Goal: Task Accomplishment & Management: Use online tool/utility

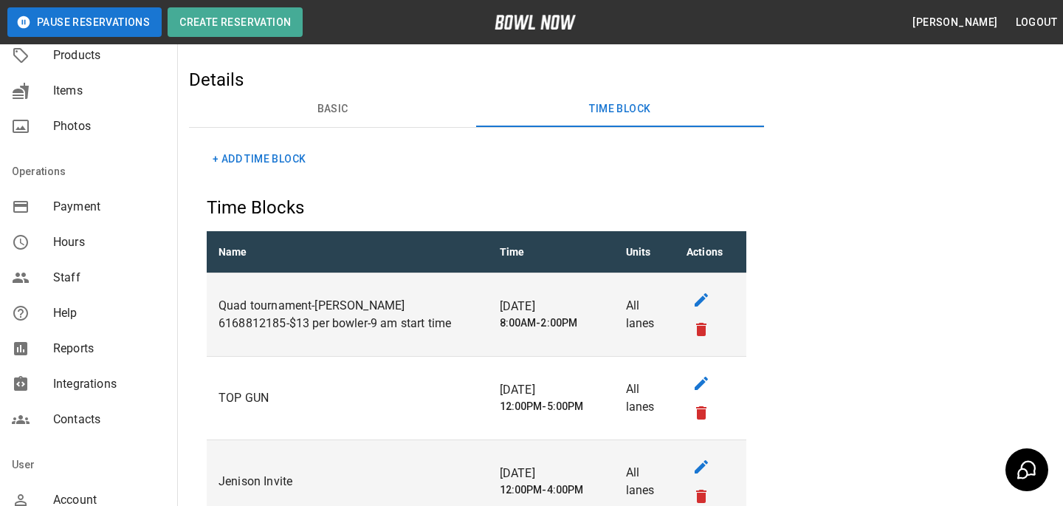
scroll to position [292, 0]
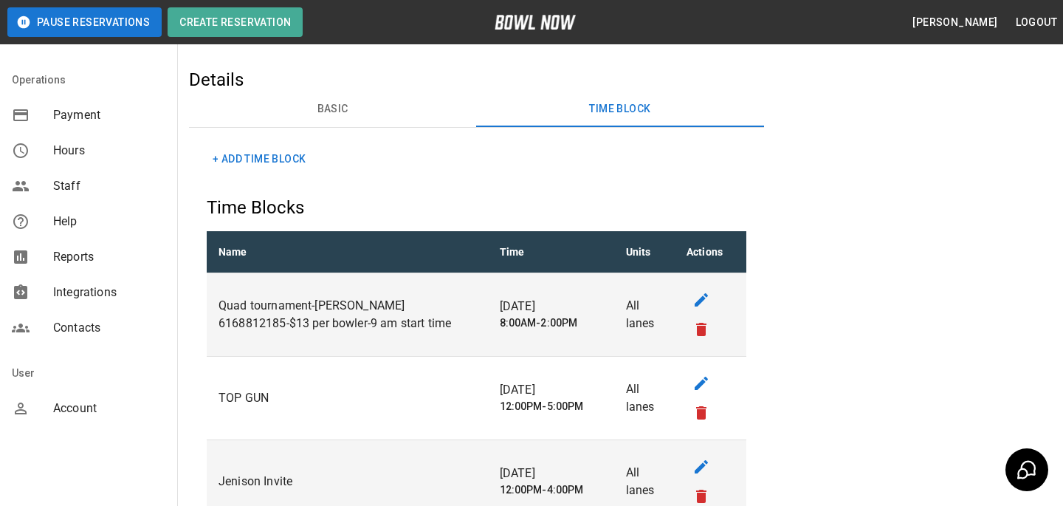
click at [86, 414] on span "Account" at bounding box center [109, 408] width 112 height 18
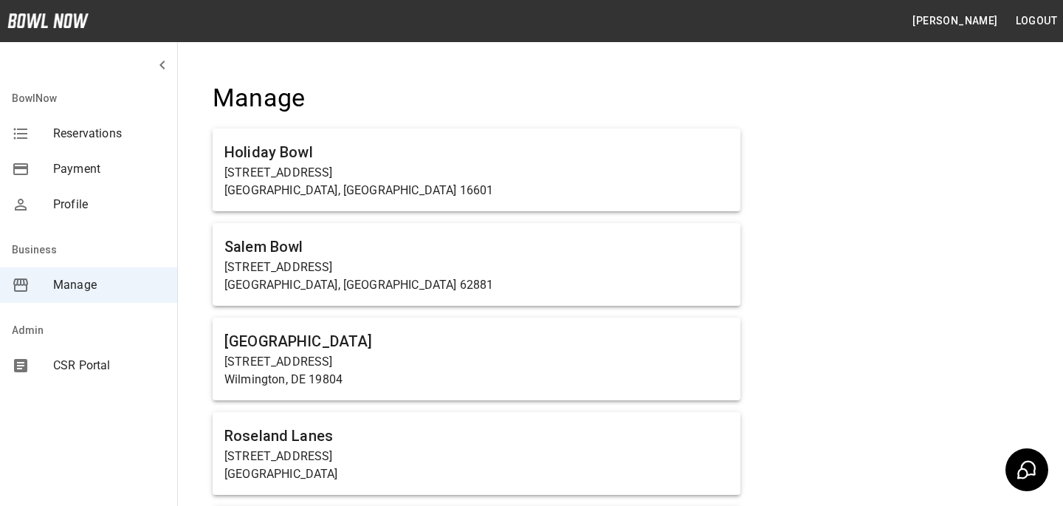
scroll to position [938, 0]
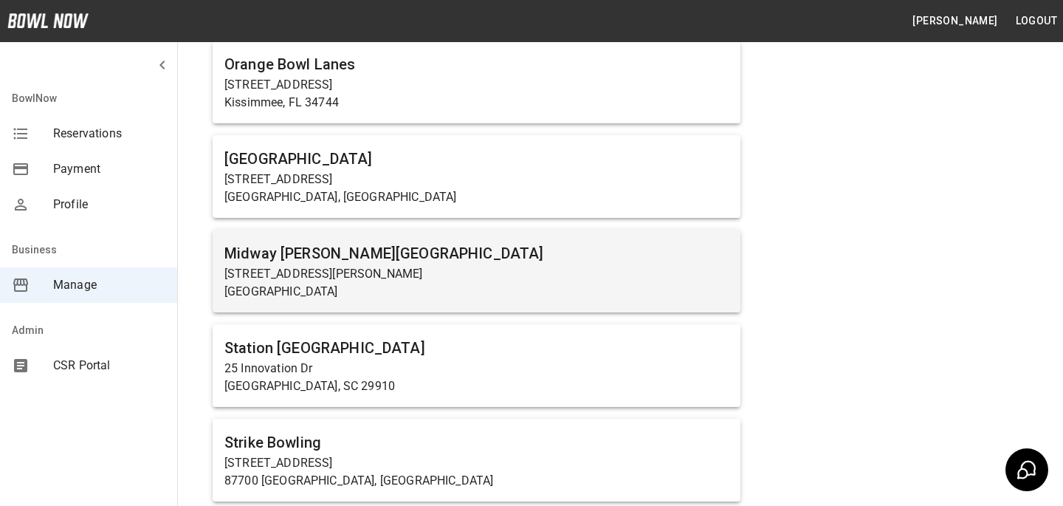
click at [356, 308] on div "Midway [PERSON_NAME][GEOGRAPHIC_DATA] [STREET_ADDRESS][PERSON_NAME]" at bounding box center [477, 271] width 528 height 83
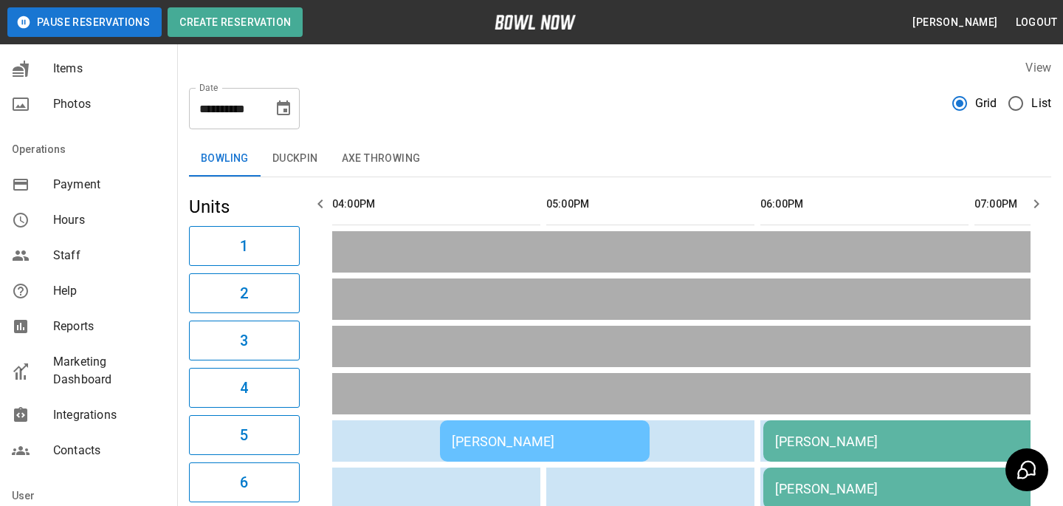
scroll to position [246, 0]
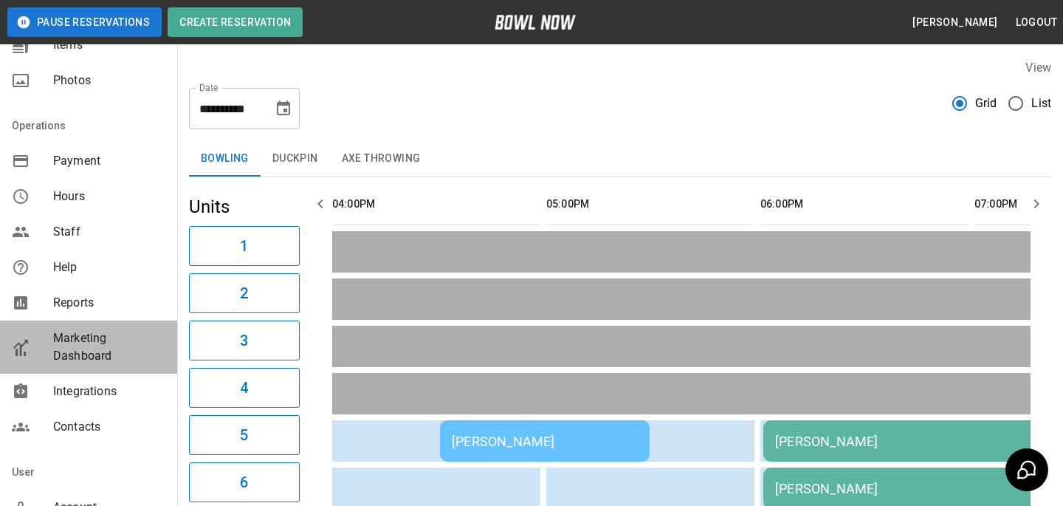
click at [103, 333] on span "Marketing Dashboard" at bounding box center [109, 346] width 112 height 35
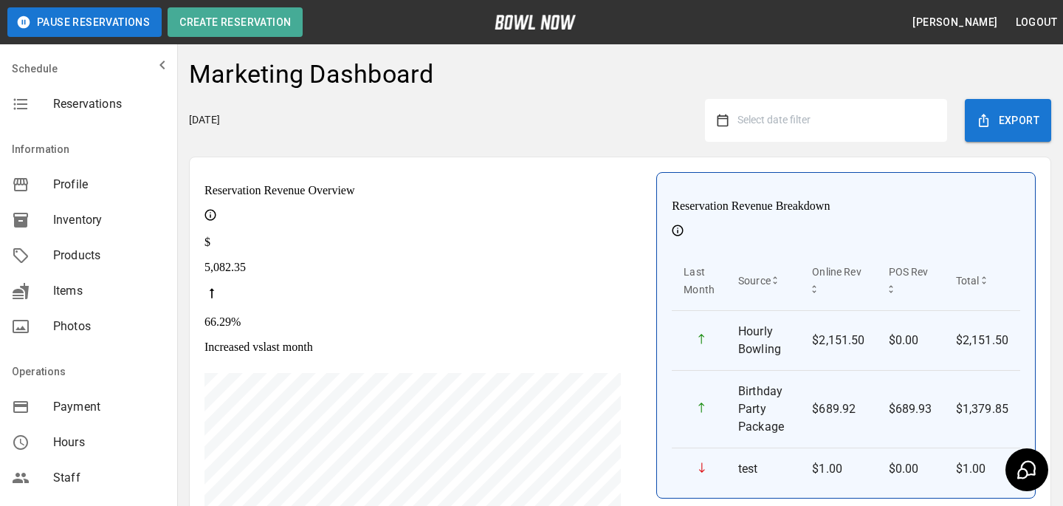
click at [797, 111] on button "Select date filter" at bounding box center [832, 120] width 207 height 27
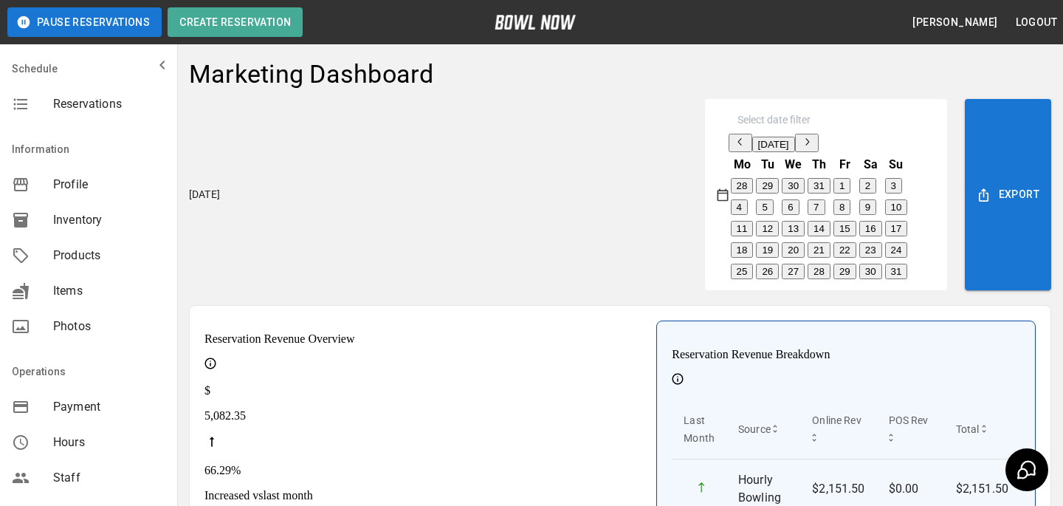
click at [851, 193] on button "1" at bounding box center [842, 186] width 17 height 16
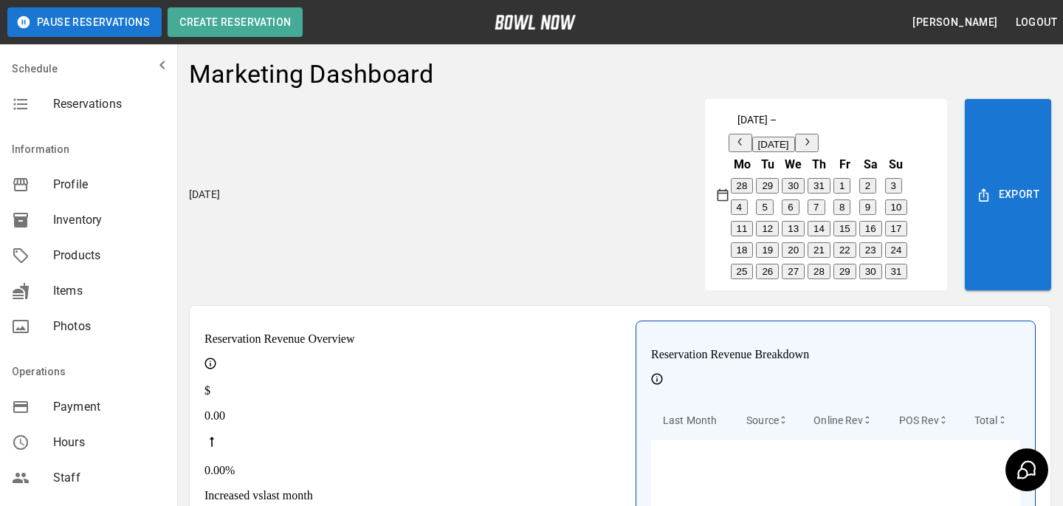
click at [857, 258] on button "22" at bounding box center [845, 250] width 23 height 16
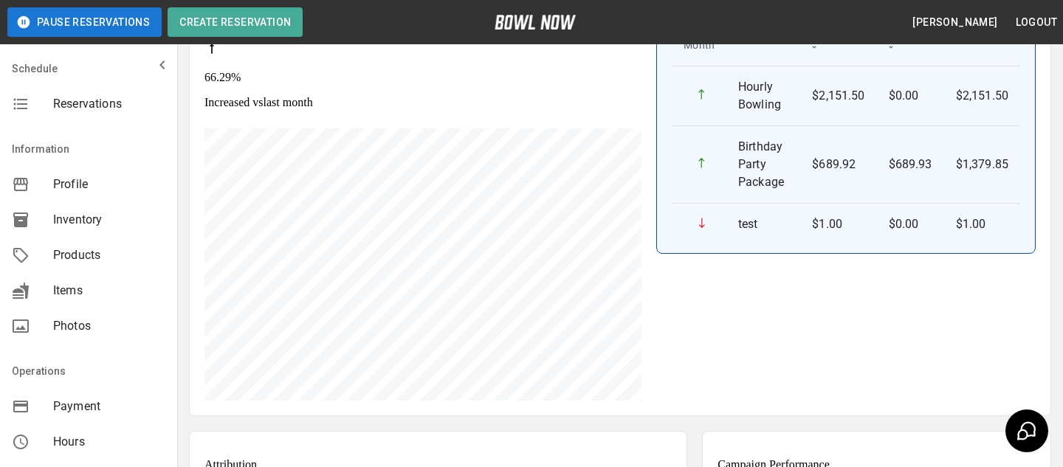
scroll to position [21, 0]
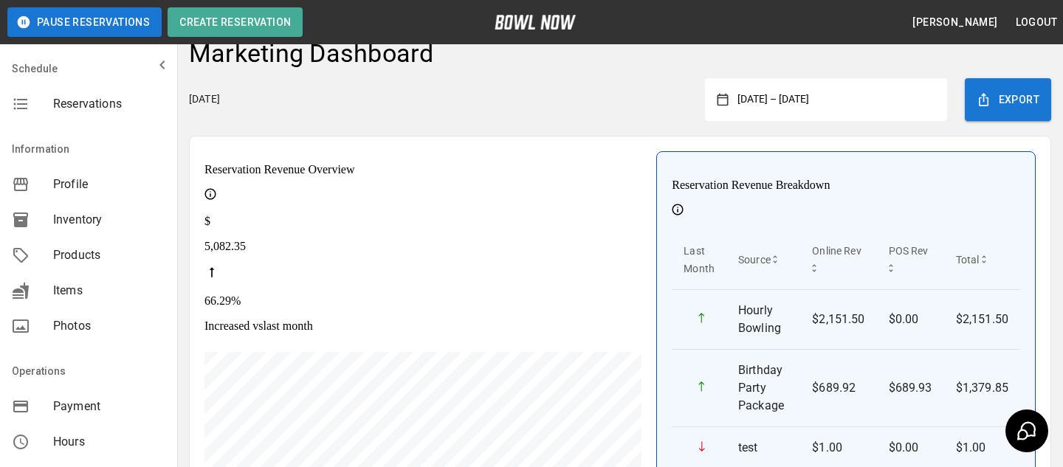
click at [817, 92] on button "[DATE] – [DATE]" at bounding box center [832, 99] width 207 height 27
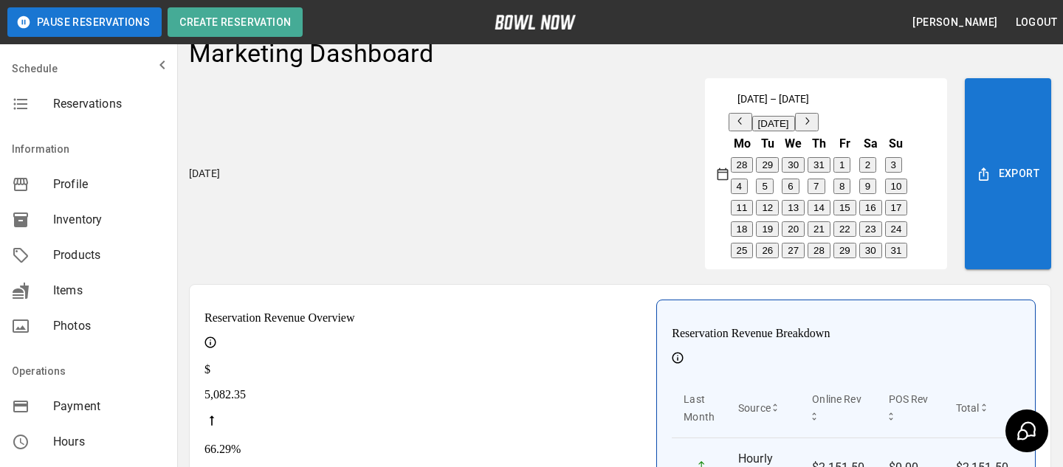
click at [747, 127] on icon "button" at bounding box center [741, 121] width 12 height 12
click at [773, 173] on button "1" at bounding box center [764, 165] width 17 height 16
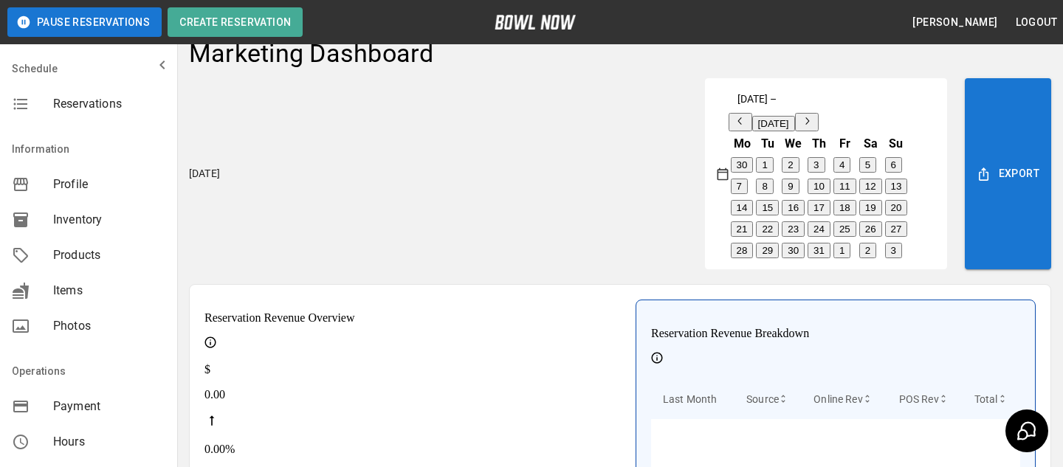
click at [831, 258] on button "31" at bounding box center [819, 251] width 23 height 16
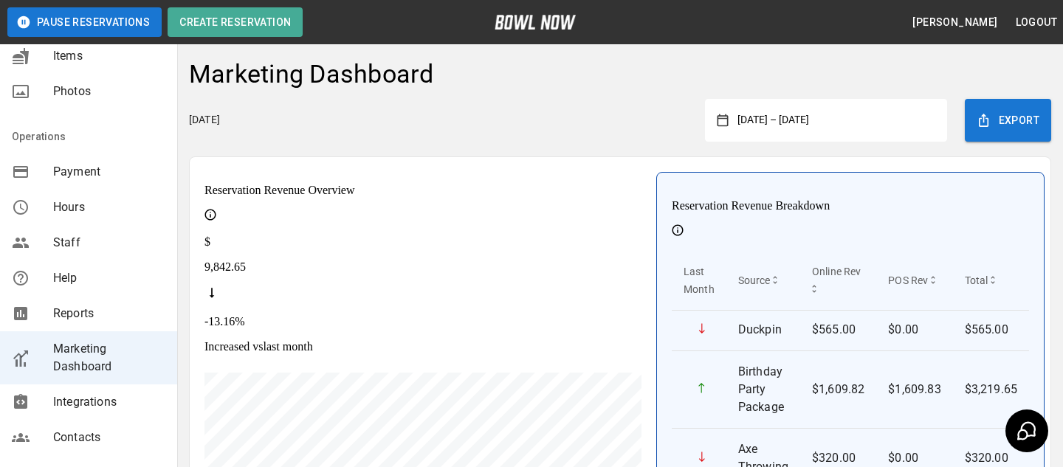
scroll to position [257, 0]
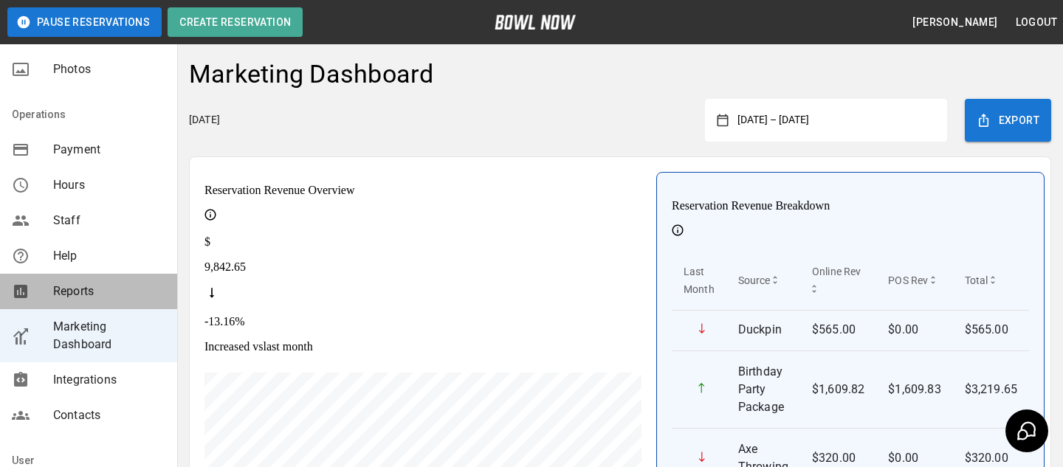
click at [135, 298] on span "Reports" at bounding box center [109, 292] width 112 height 18
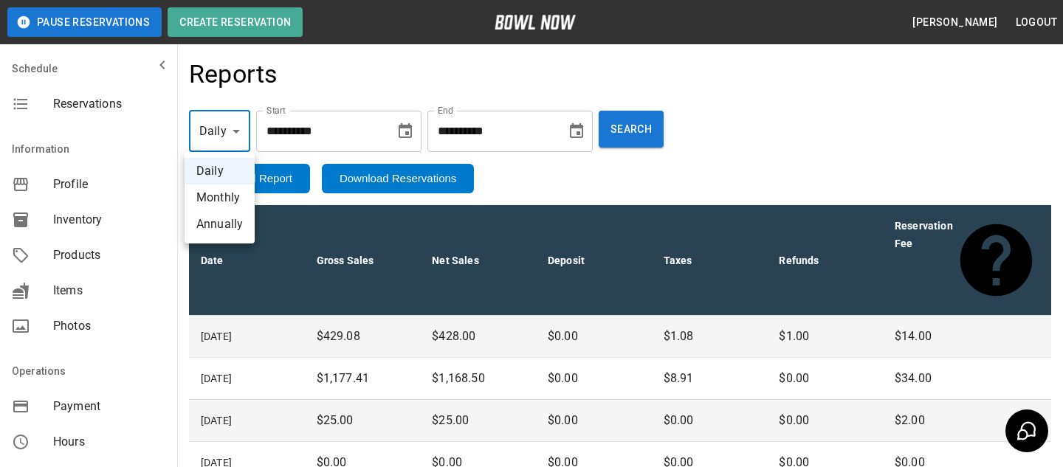
click at [245, 147] on body "**********" at bounding box center [531, 351] width 1063 height 702
click at [237, 199] on li "Monthly" at bounding box center [220, 198] width 70 height 27
type input "*****"
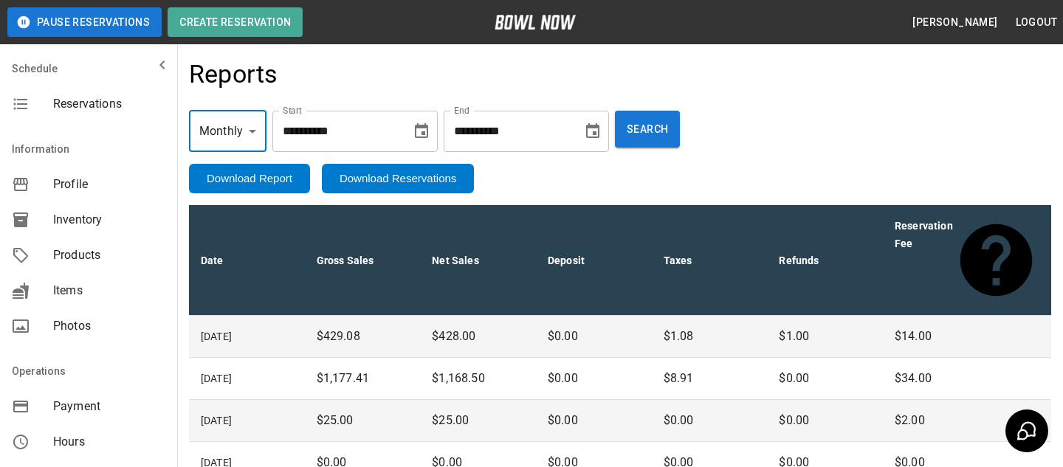
click at [438, 131] on div "**********" at bounding box center [354, 131] width 165 height 41
click at [425, 131] on icon "Choose date, selected date is Aug 15, 2025" at bounding box center [422, 132] width 18 height 18
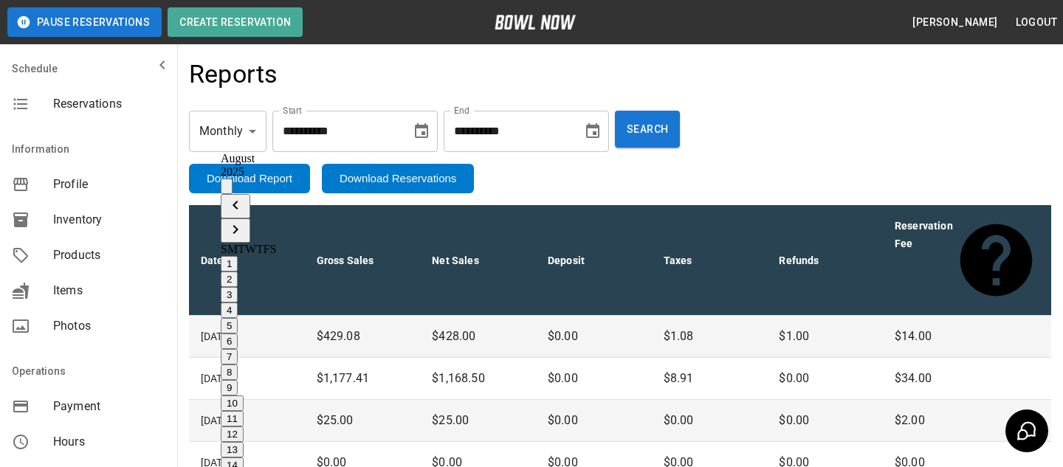
click at [238, 256] on button "1" at bounding box center [229, 264] width 17 height 16
type input "**********"
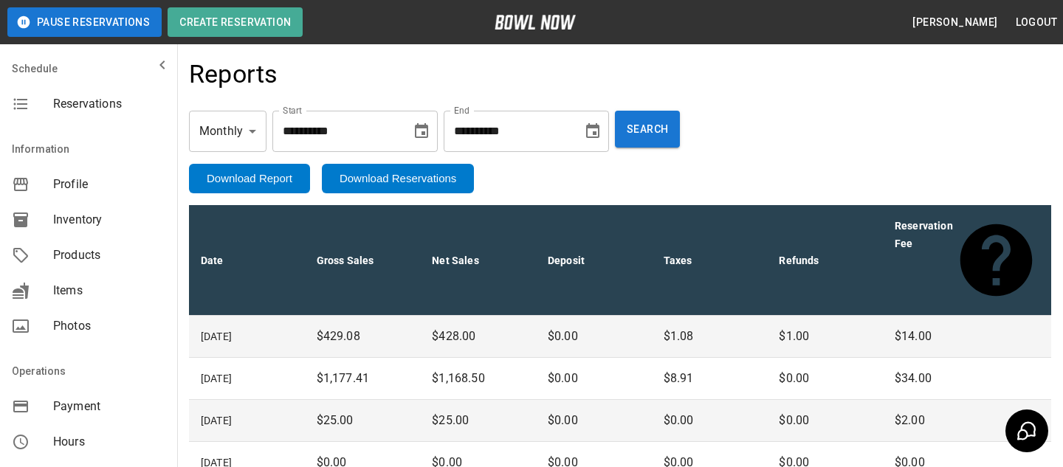
click at [586, 132] on div "**********" at bounding box center [526, 131] width 165 height 41
click at [600, 132] on icon "Choose date, selected date is Aug 22, 2025" at bounding box center [592, 130] width 13 height 15
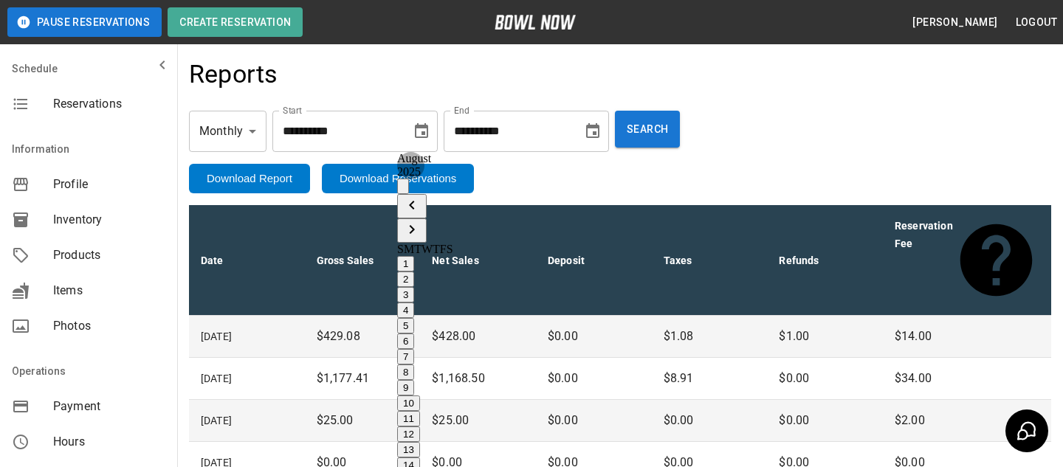
click at [281, 95] on div "Reports" at bounding box center [620, 79] width 862 height 40
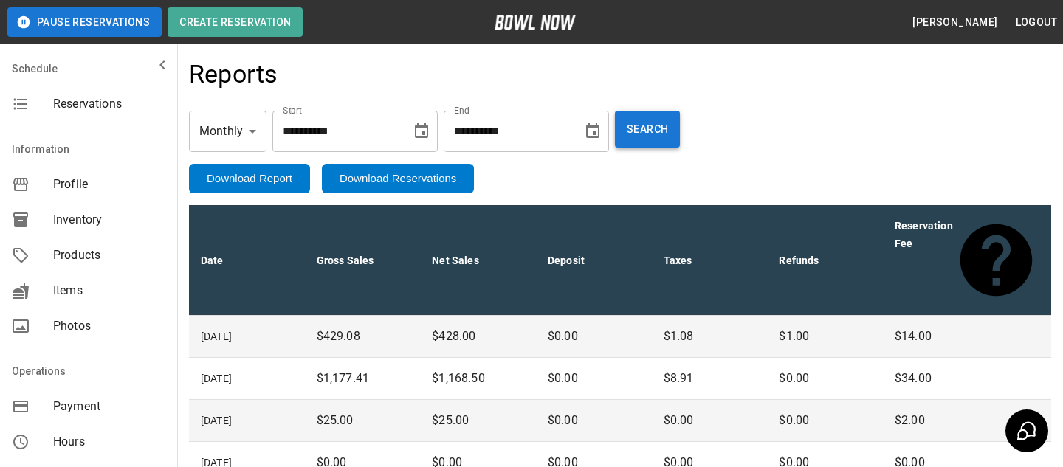
click at [668, 127] on button "Search" at bounding box center [647, 129] width 65 height 37
